Goal: Check status: Check status

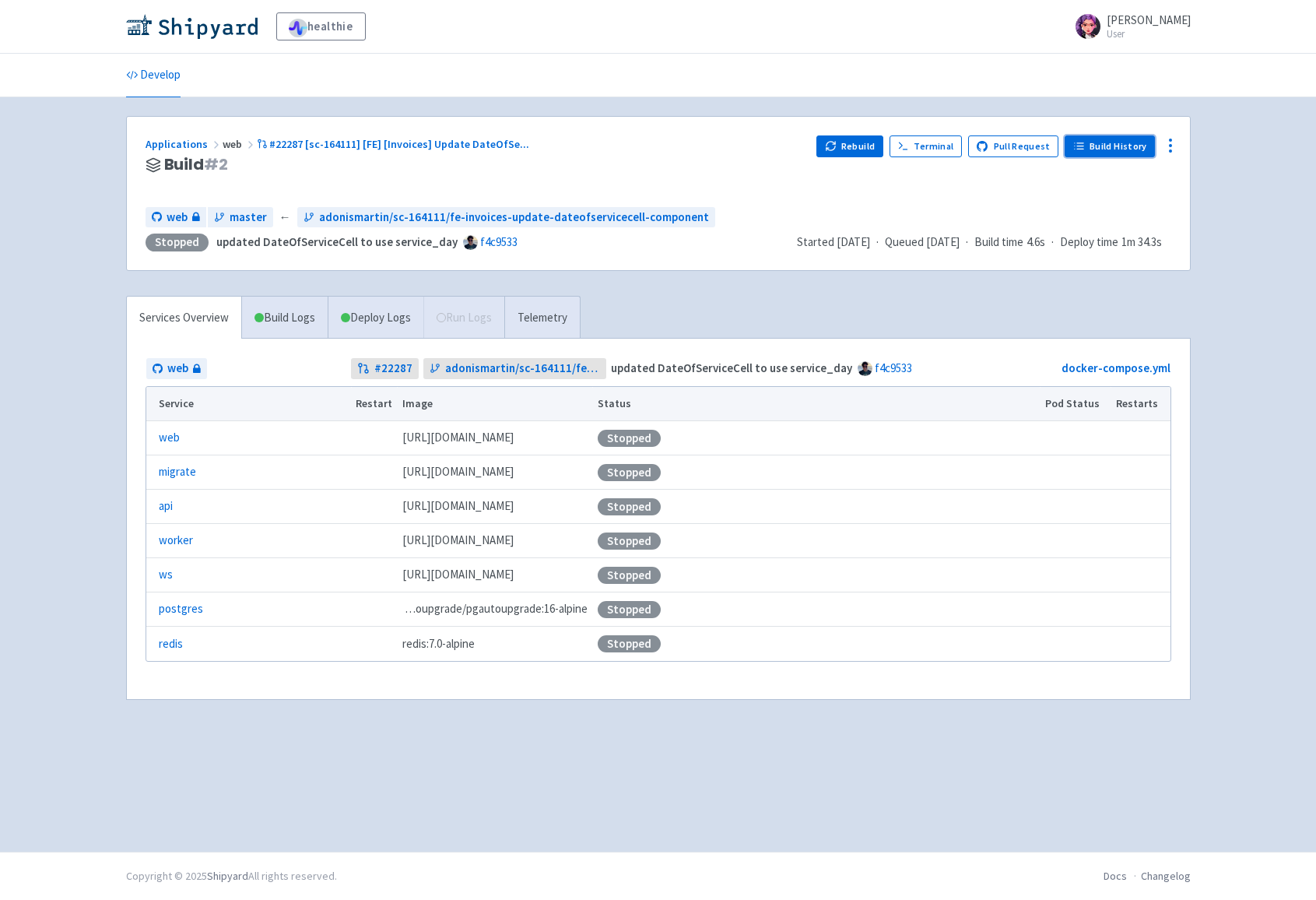
click at [1092, 152] on link "Build History" at bounding box center [1110, 145] width 90 height 22
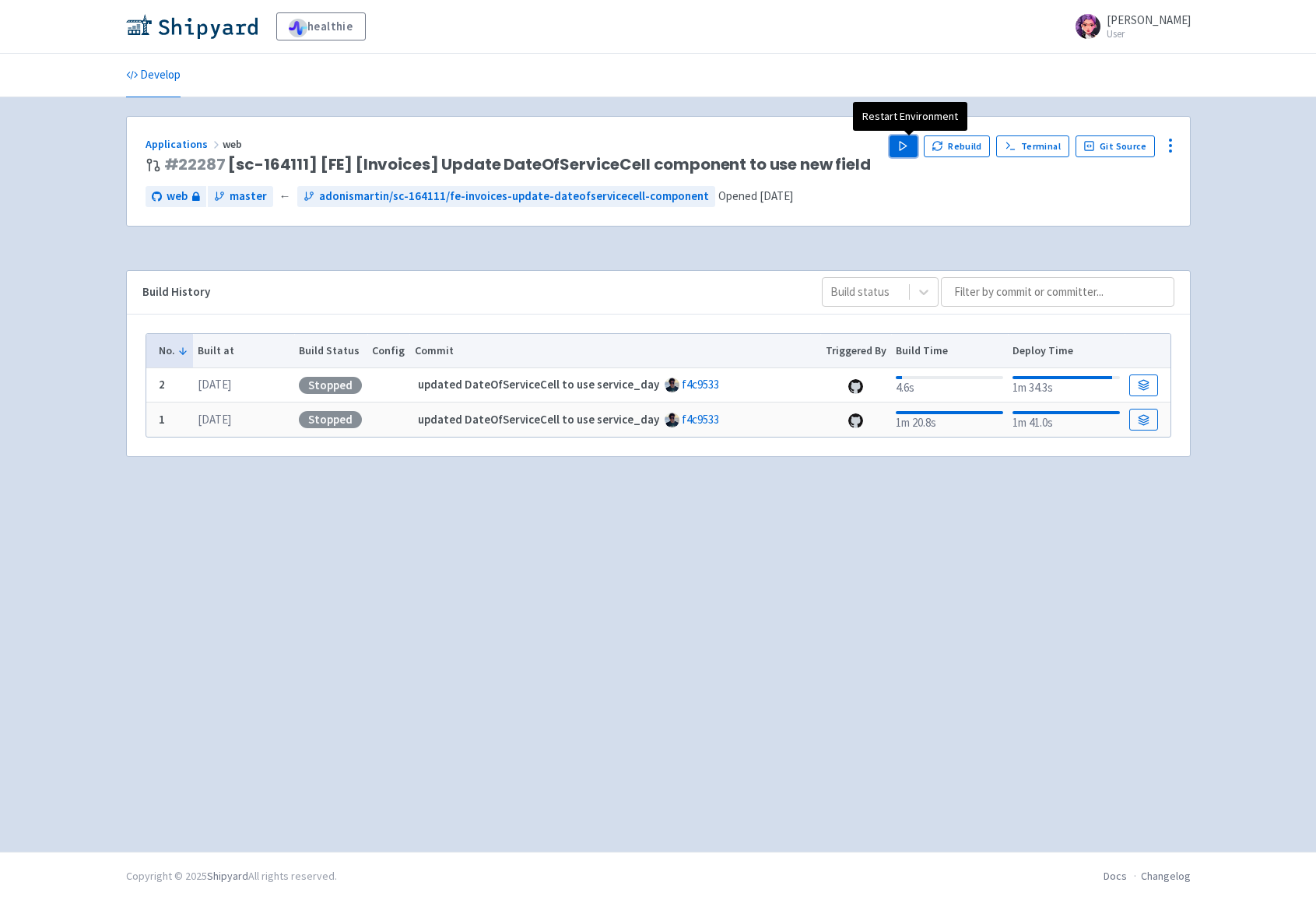
click at [908, 150] on icon "button" at bounding box center [903, 145] width 11 height 11
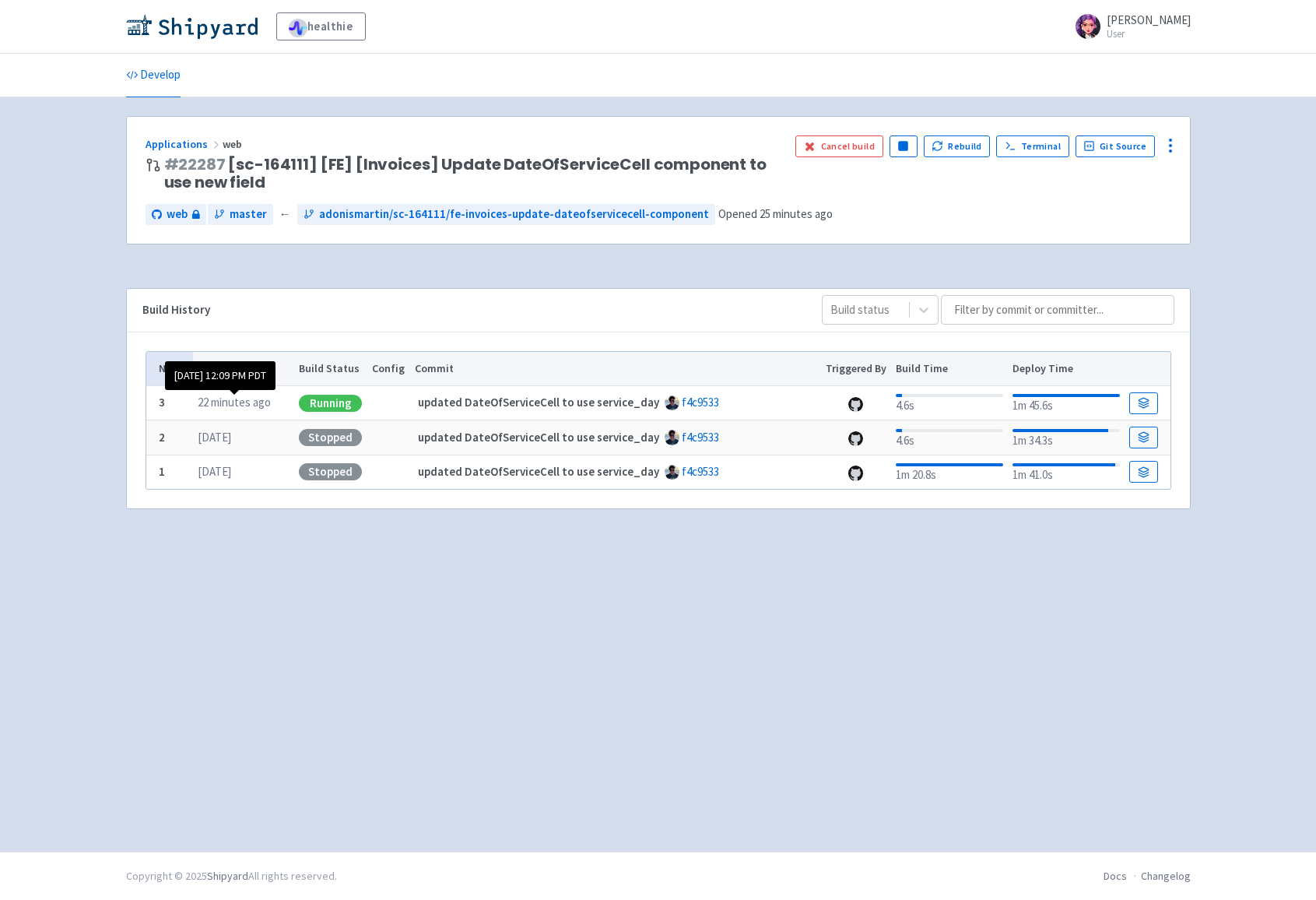
click at [257, 401] on time "22 minutes ago" at bounding box center [234, 403] width 73 height 15
click at [230, 144] on span "web" at bounding box center [233, 144] width 22 height 14
click at [852, 153] on link "Visit" at bounding box center [831, 145] width 53 height 22
